Goal: Check status: Check status

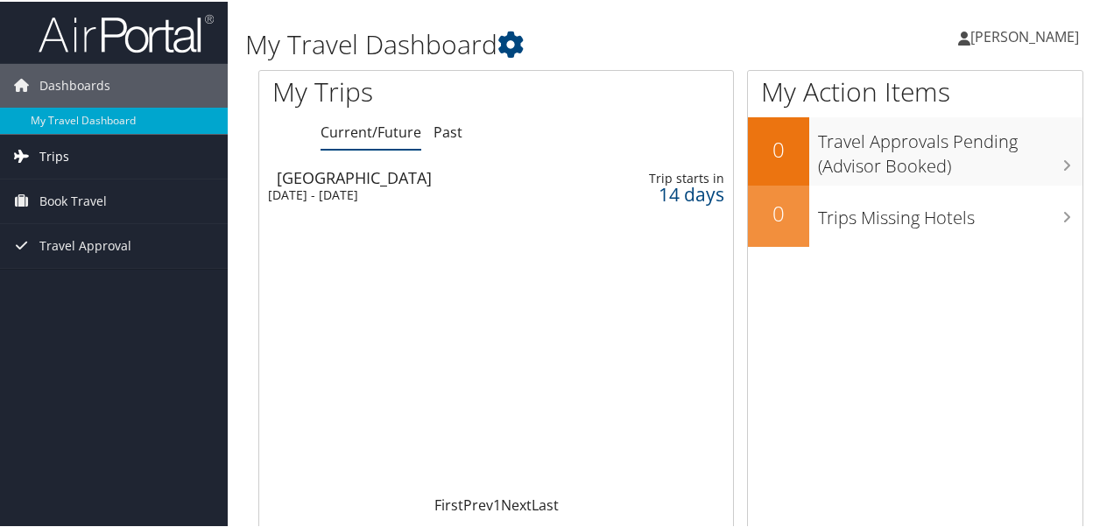
click at [51, 152] on span "Trips" at bounding box center [54, 155] width 30 height 44
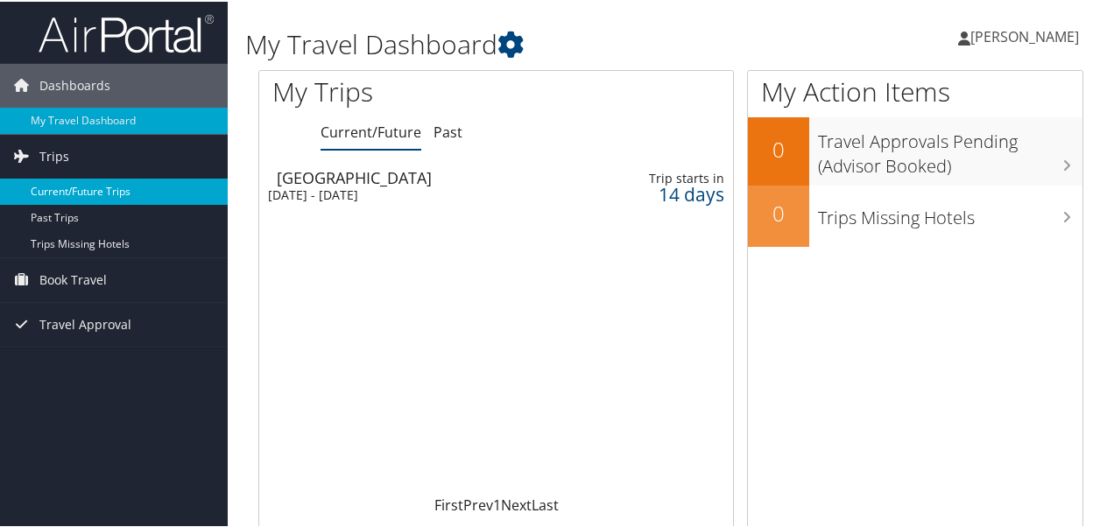
click at [85, 187] on link "Current/Future Trips" at bounding box center [114, 190] width 228 height 26
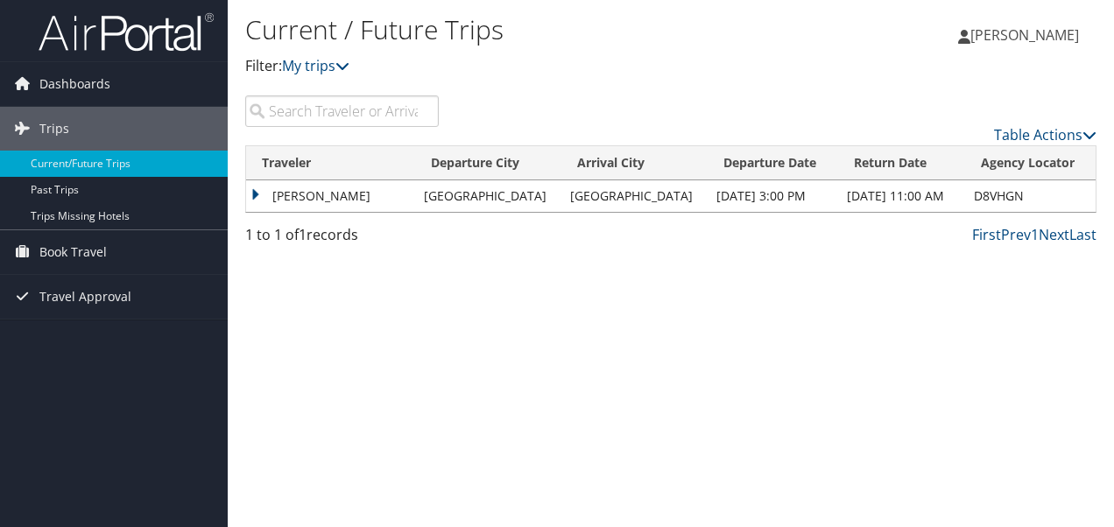
click at [280, 194] on td "[PERSON_NAME]" at bounding box center [330, 196] width 169 height 32
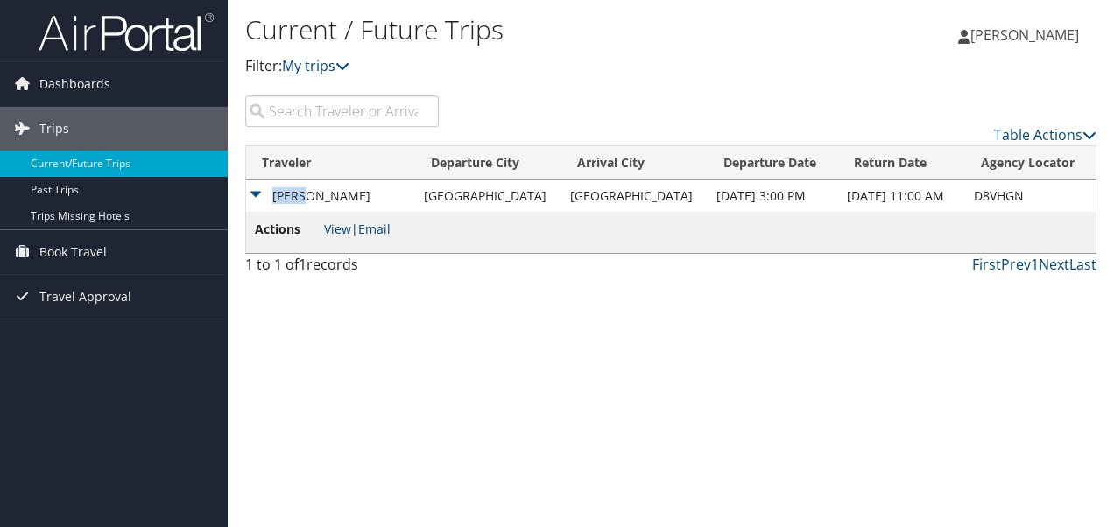
click at [280, 194] on td "[PERSON_NAME]" at bounding box center [330, 196] width 169 height 32
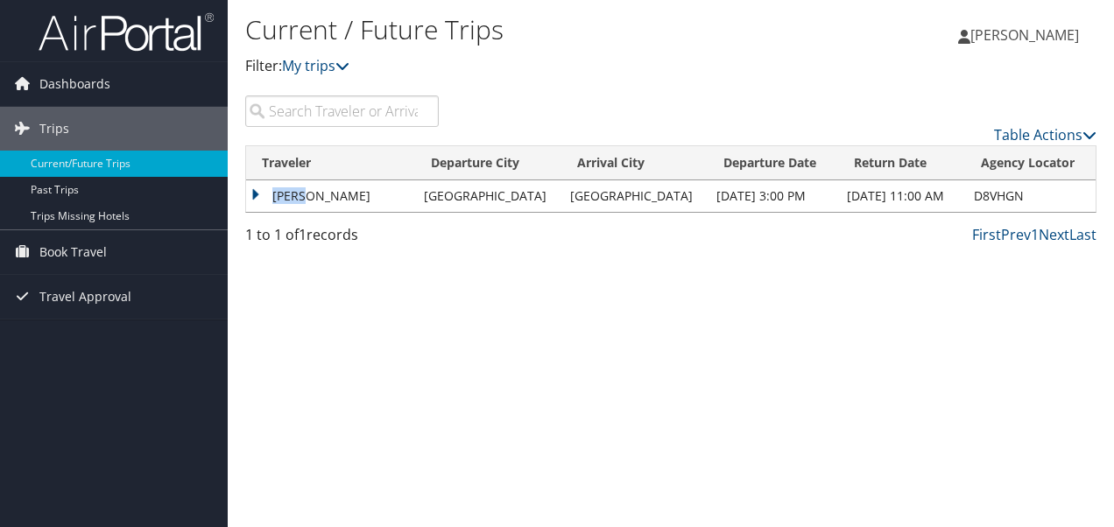
drag, startPoint x: 280, startPoint y: 194, endPoint x: 251, endPoint y: 193, distance: 29.0
click at [251, 193] on td "[PERSON_NAME]" at bounding box center [330, 196] width 169 height 32
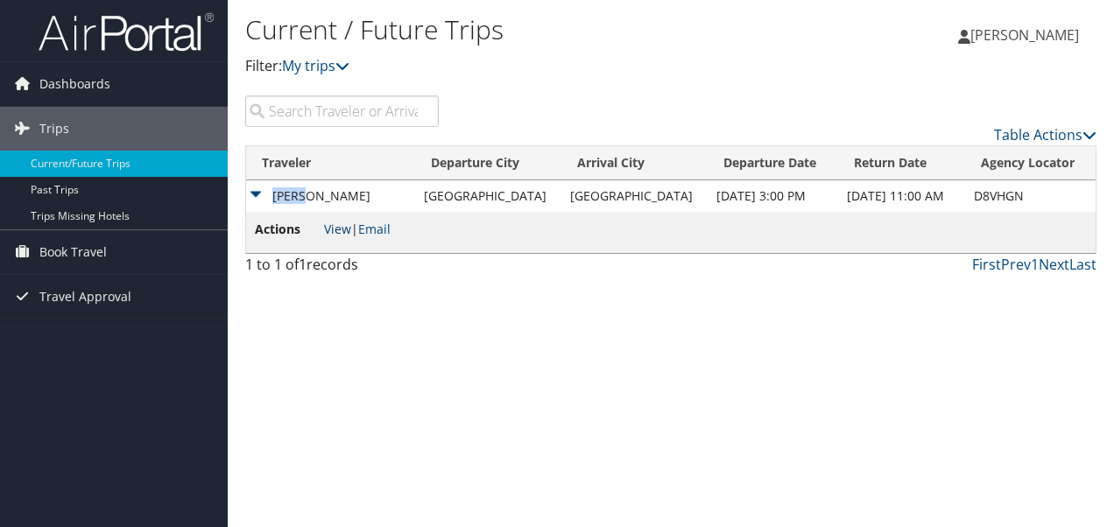
click at [336, 228] on link "View" at bounding box center [337, 229] width 27 height 17
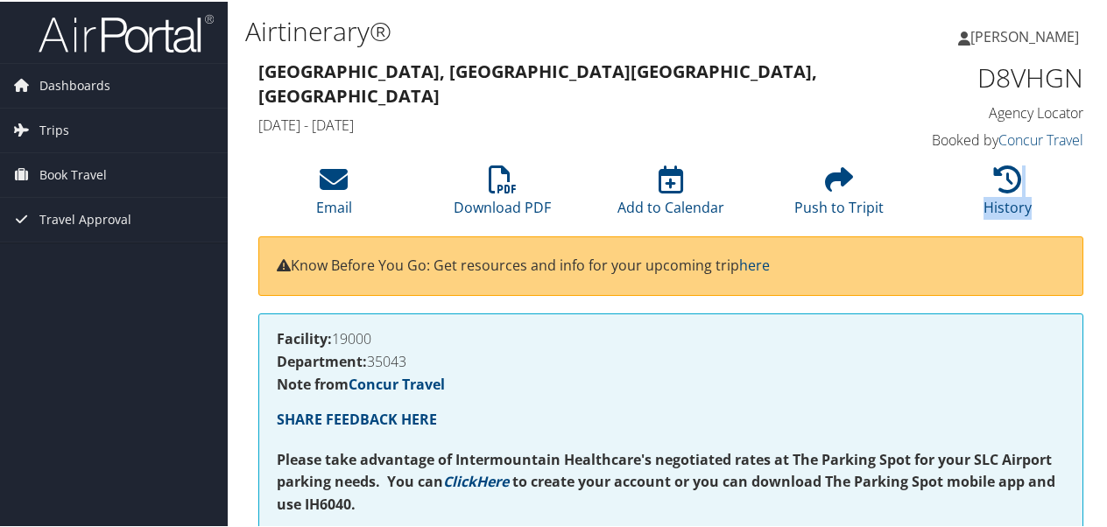
drag, startPoint x: 1105, startPoint y: 156, endPoint x: 1105, endPoint y: 233, distance: 77.1
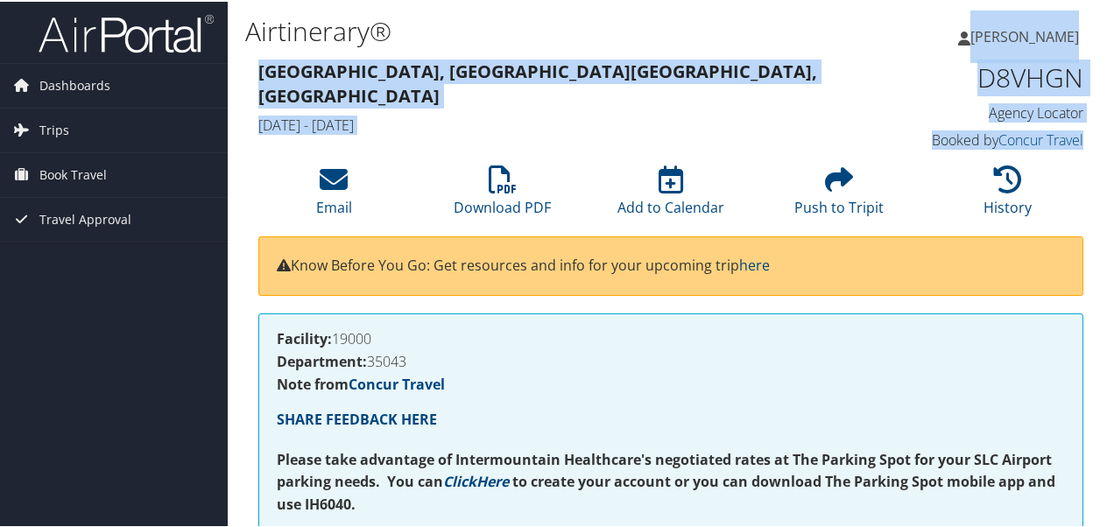
drag, startPoint x: 1105, startPoint y: 233, endPoint x: 1108, endPoint y: 149, distance: 84.1
click at [1106, 149] on html "Menu Dashboards ► My Travel Dashboard Trips ► Current/Future Trips Past Trips T…" at bounding box center [557, 263] width 1114 height 527
click at [503, 182] on icon at bounding box center [503, 178] width 28 height 28
